Goal: Task Accomplishment & Management: Complete application form

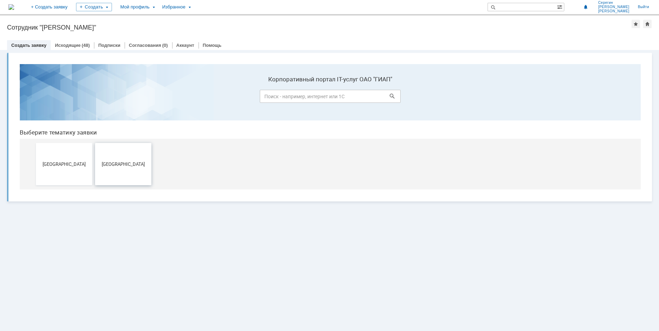
click at [124, 162] on span "[GEOGRAPHIC_DATA]" at bounding box center [123, 163] width 52 height 5
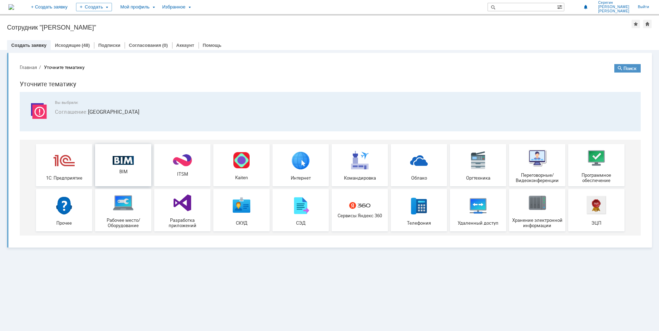
click at [124, 164] on img at bounding box center [123, 160] width 21 height 9
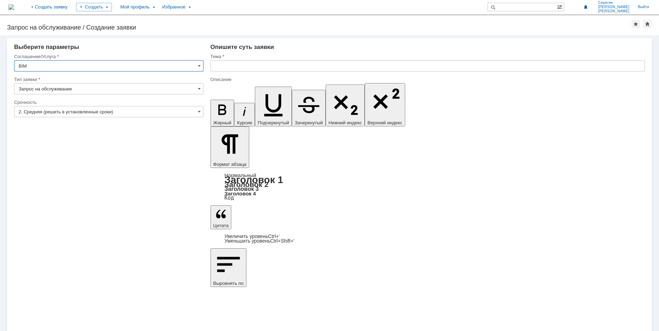
click at [227, 66] on input "text" at bounding box center [428, 65] width 434 height 11
type input "Наконечник для клапана игольчатого"
